Goal: Obtain resource: Download file/media

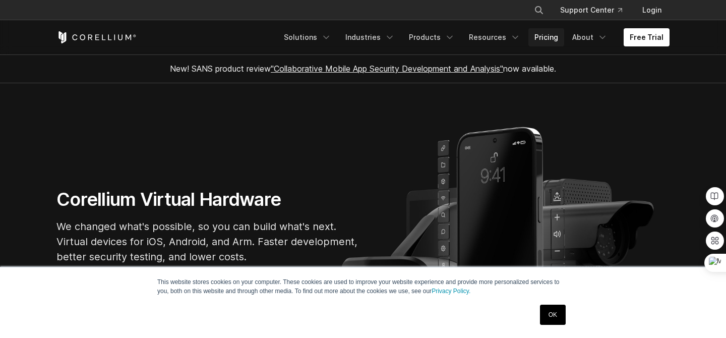
click at [552, 40] on link "Pricing" at bounding box center [547, 37] width 36 height 18
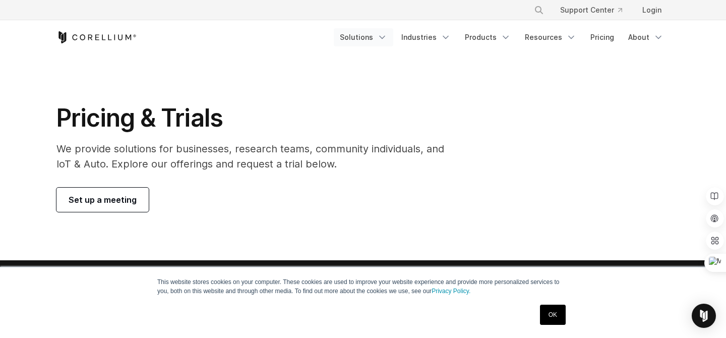
click at [367, 34] on link "Solutions" at bounding box center [364, 37] width 60 height 18
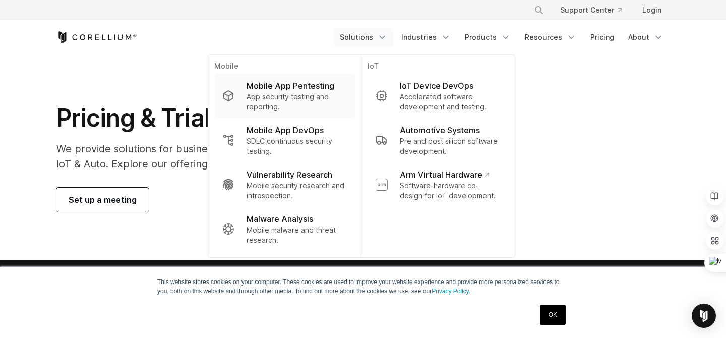
click at [304, 99] on p "App security testing and reporting." at bounding box center [297, 102] width 100 height 20
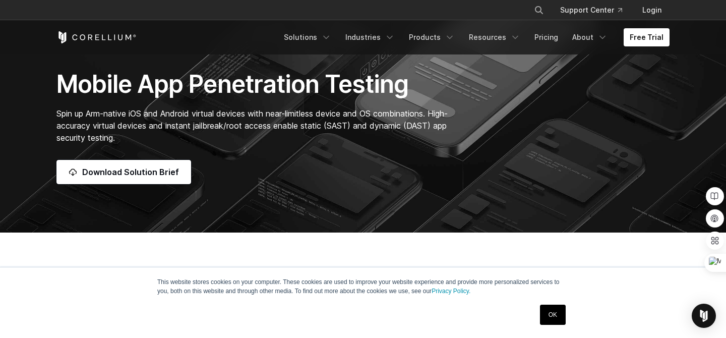
scroll to position [88, 0]
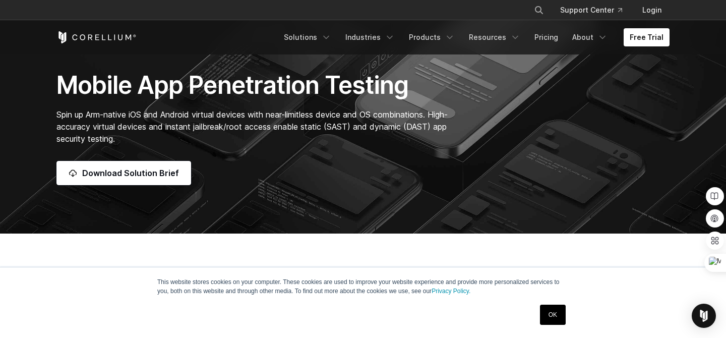
click at [245, 86] on h1 "Mobile App Penetration Testing" at bounding box center [257, 85] width 402 height 30
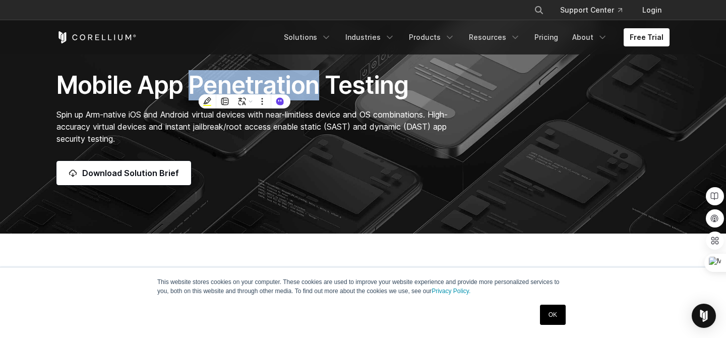
click at [238, 100] on div at bounding box center [238, 100] width 0 height 0
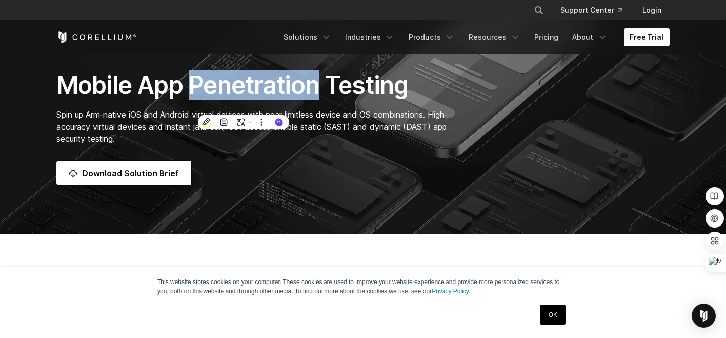
click at [410, 123] on span "Spin up Arm-native iOS and Android virtual devices with near-limitless device a…" at bounding box center [251, 126] width 391 height 34
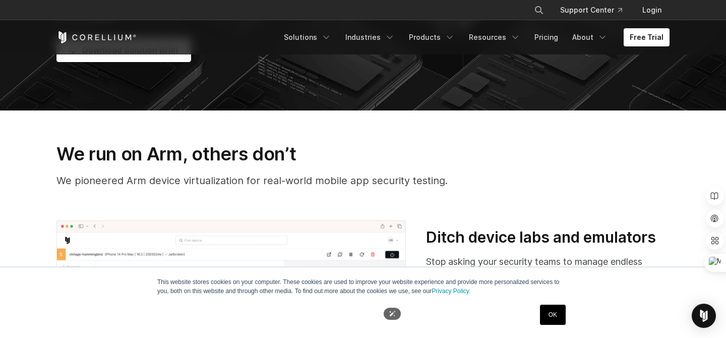
scroll to position [108, 0]
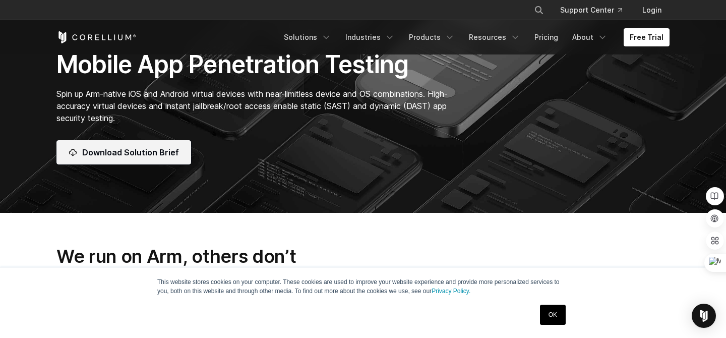
click at [116, 150] on span "Download Solution Brief" at bounding box center [130, 152] width 97 height 12
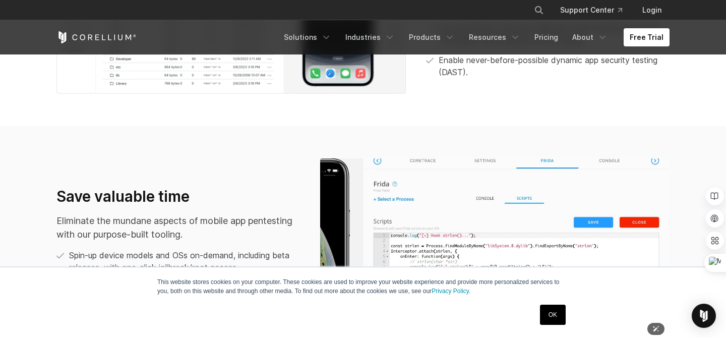
scroll to position [844, 0]
